Goal: Task Accomplishment & Management: Complete application form

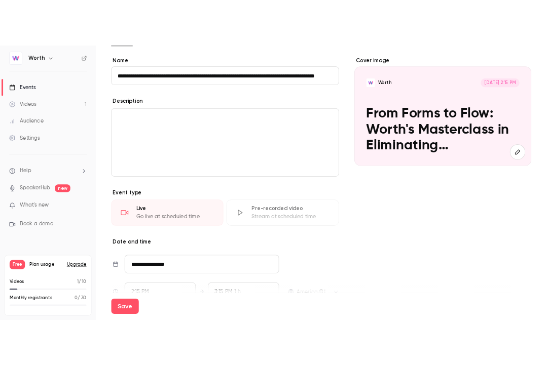
scroll to position [77, 0]
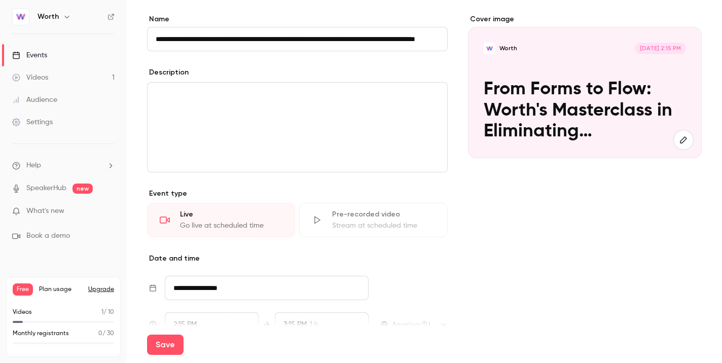
click at [474, 228] on div "Cover image Worth [DATE] 2:15 PM From Forms to Flow: Worth's Masterclass in Eli…" at bounding box center [585, 225] width 234 height 423
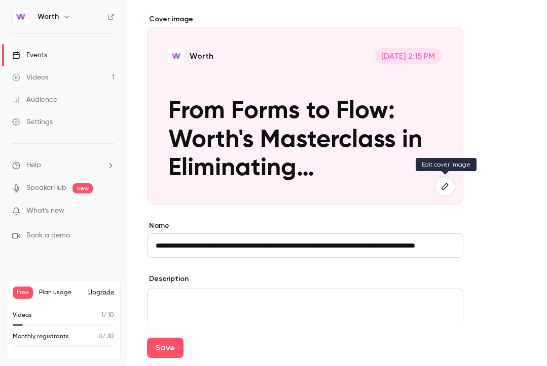
click at [445, 183] on icon "button" at bounding box center [444, 186] width 11 height 8
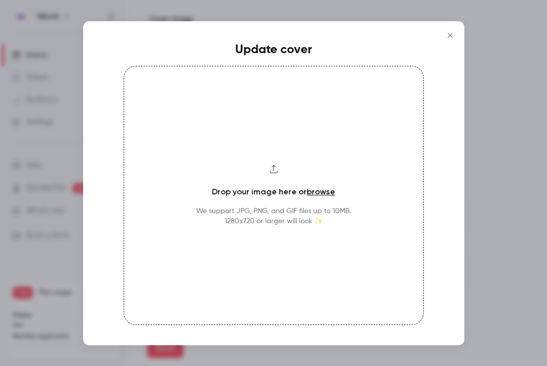
click at [447, 36] on icon "Close" at bounding box center [450, 35] width 12 height 8
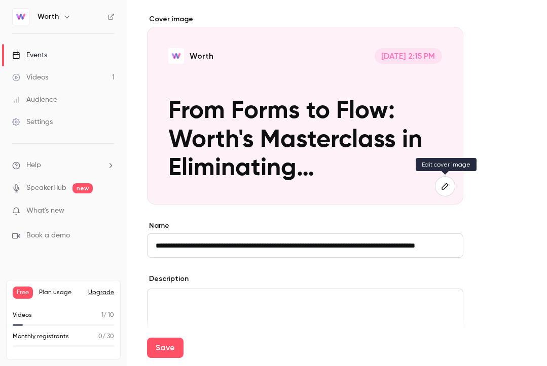
click at [447, 188] on icon "button" at bounding box center [444, 186] width 11 height 8
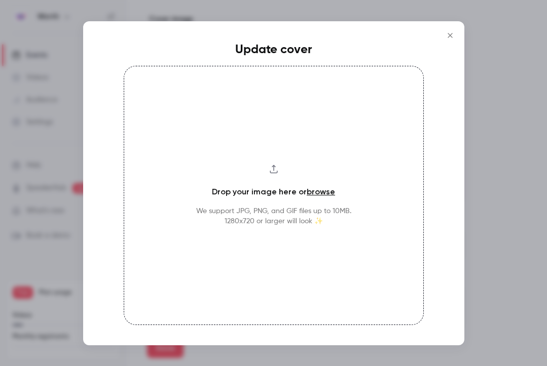
click at [450, 27] on button "Close" at bounding box center [450, 35] width 20 height 20
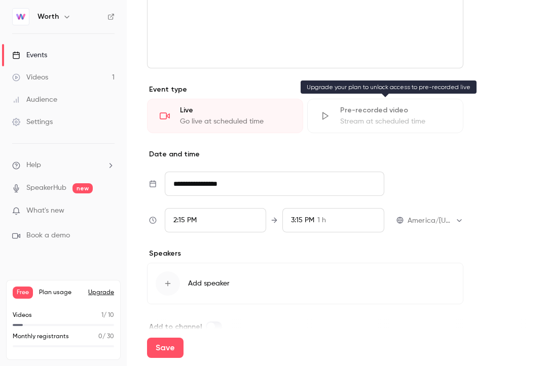
scroll to position [407, 0]
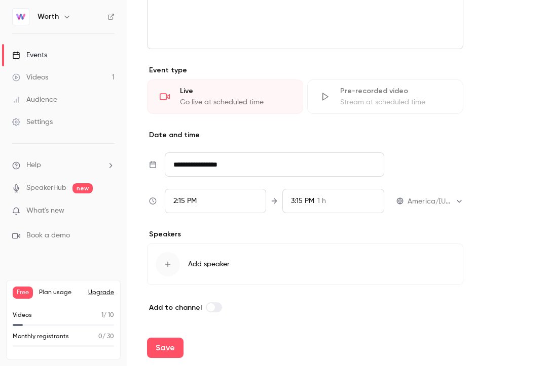
click at [299, 165] on input "**********" at bounding box center [274, 165] width 219 height 24
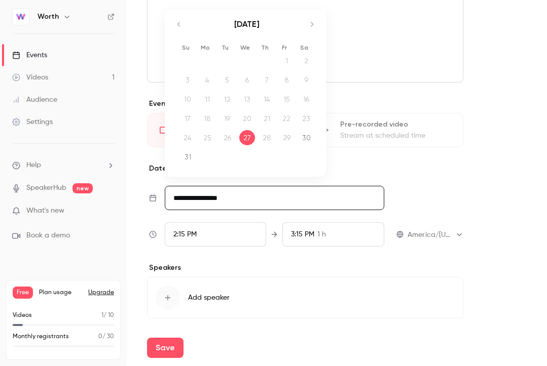
scroll to position [359, 0]
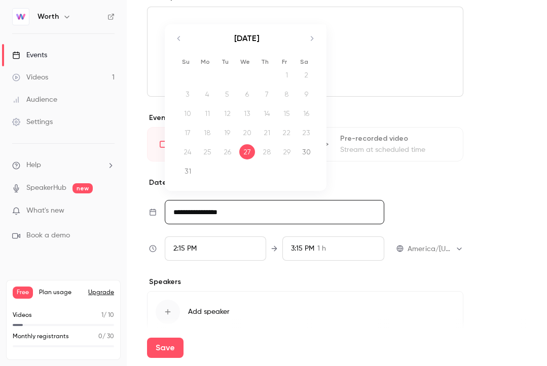
click at [313, 41] on icon "Move forward to switch to the next month." at bounding box center [312, 38] width 12 height 12
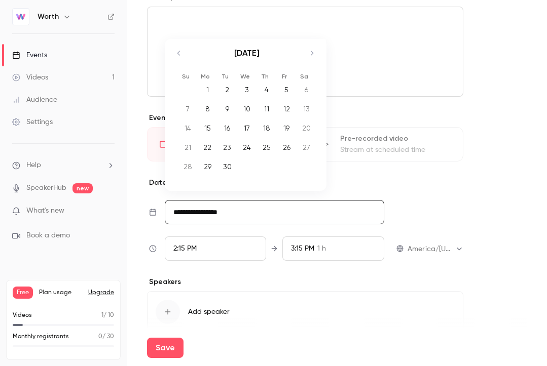
click at [227, 142] on div "23" at bounding box center [227, 147] width 16 height 15
type input "**********"
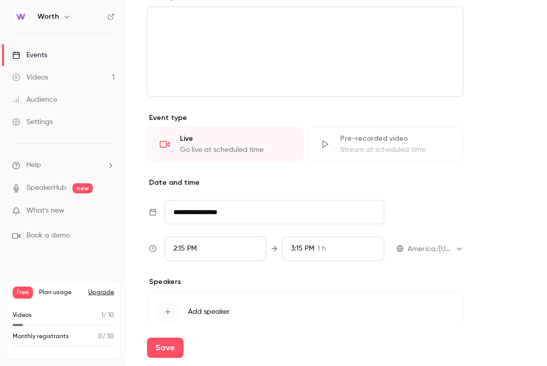
click at [225, 246] on div "2:15 PM" at bounding box center [216, 249] width 102 height 24
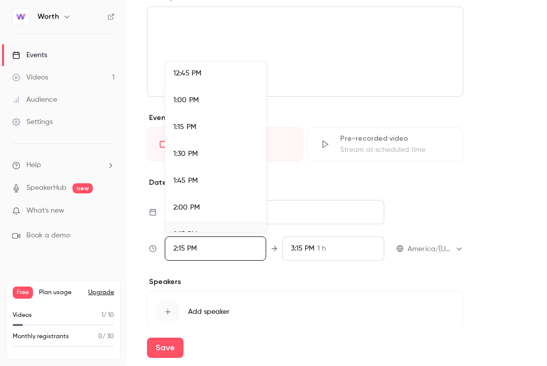
scroll to position [1359, 0]
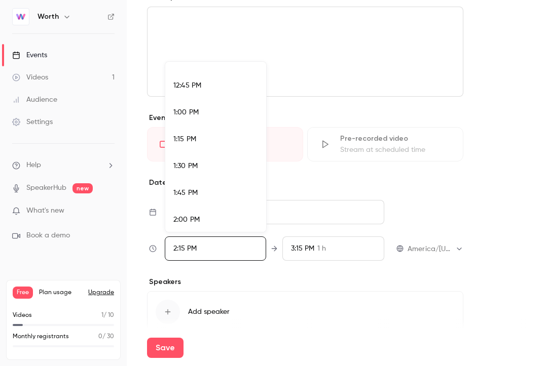
click at [225, 116] on div "1:00 PM" at bounding box center [215, 112] width 85 height 11
click at [452, 208] on div at bounding box center [273, 183] width 547 height 366
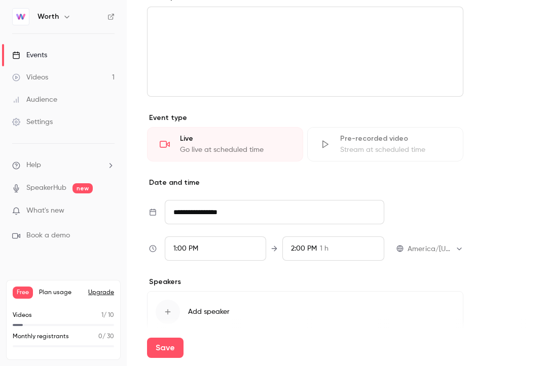
click at [315, 250] on span "2:00 PM" at bounding box center [304, 248] width 26 height 7
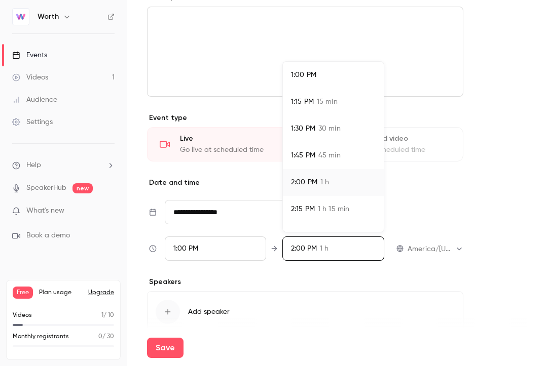
click at [337, 130] on span "30 min" at bounding box center [329, 129] width 22 height 11
click at [343, 156] on div "1:45 PM 45 min" at bounding box center [333, 156] width 85 height 11
click at [449, 205] on div at bounding box center [273, 183] width 547 height 366
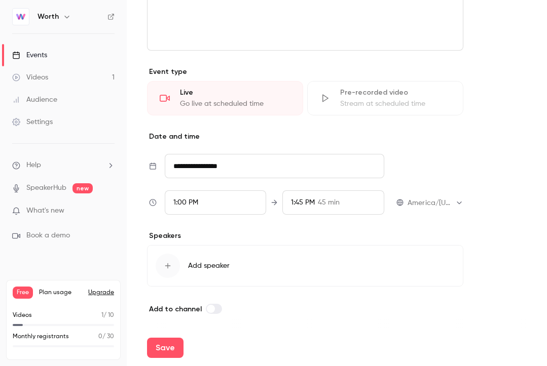
scroll to position [407, 0]
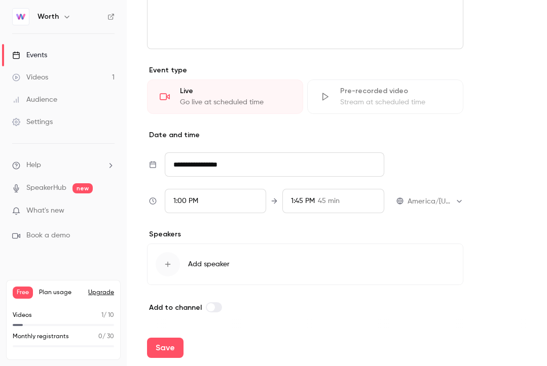
click at [170, 269] on div "button" at bounding box center [168, 264] width 24 height 24
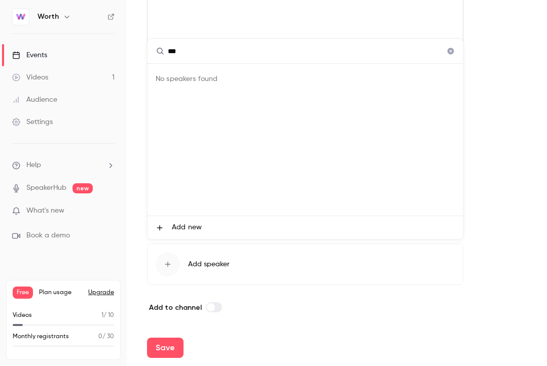
type input "***"
click at [184, 227] on span "Add new" at bounding box center [187, 228] width 30 height 11
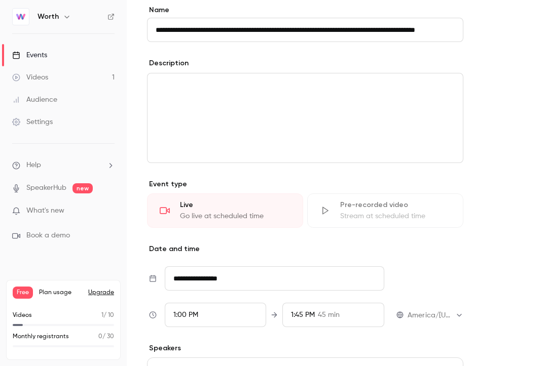
scroll to position [297, 0]
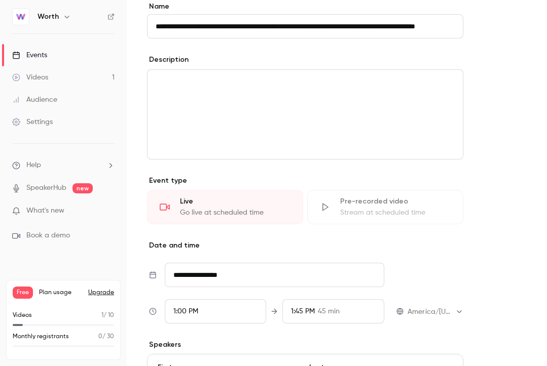
click at [428, 25] on input "**********" at bounding box center [305, 26] width 316 height 24
click at [445, 25] on input "**********" at bounding box center [305, 26] width 316 height 24
drag, startPoint x: 447, startPoint y: 24, endPoint x: 469, endPoint y: 27, distance: 22.9
click at [469, 27] on form "**********" at bounding box center [337, 256] width 380 height 922
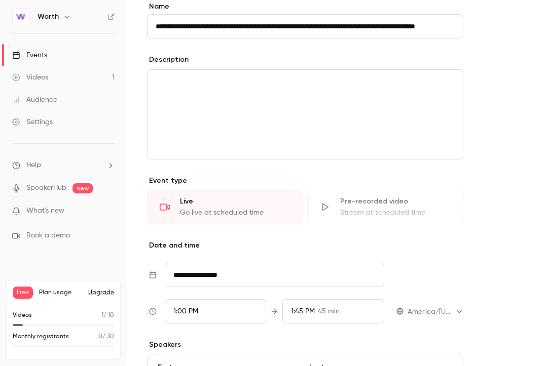
scroll to position [0, 0]
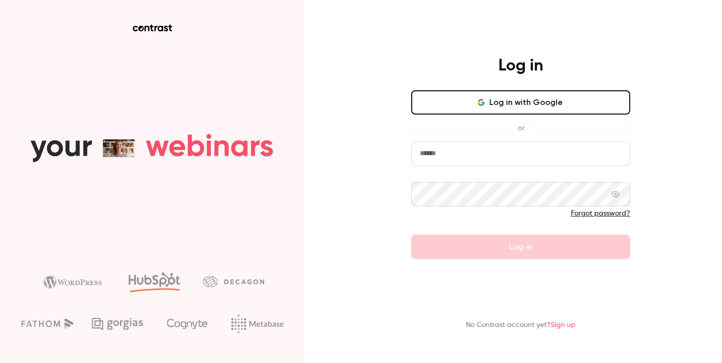
click at [460, 100] on button "Log in with Google" at bounding box center [520, 102] width 219 height 24
